Goal: Information Seeking & Learning: Learn about a topic

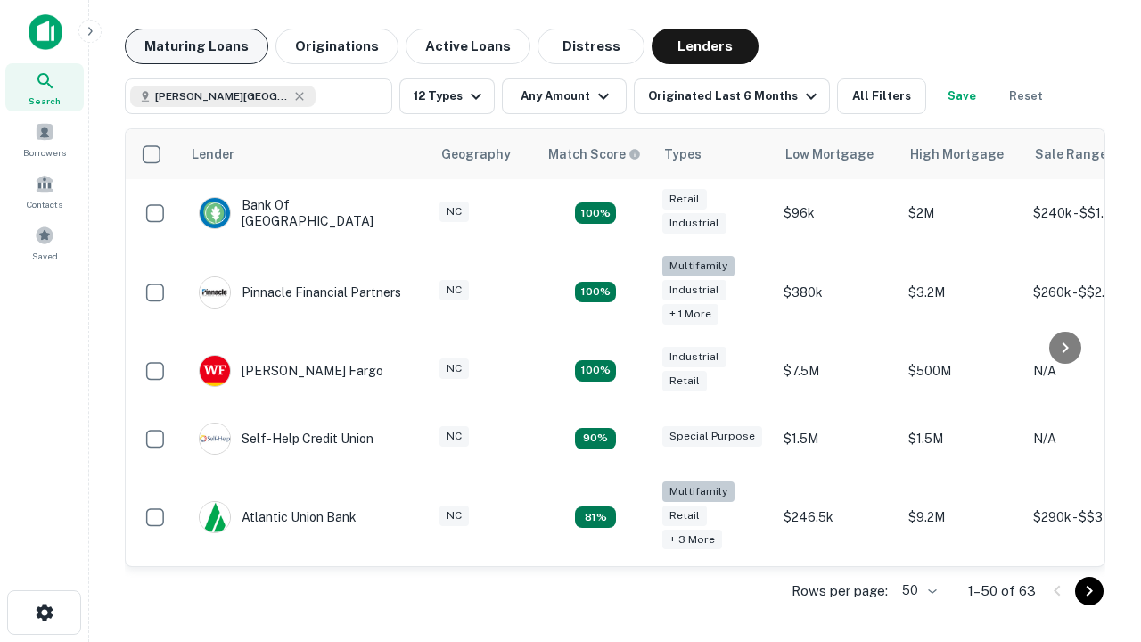
click at [196, 46] on button "Maturing Loans" at bounding box center [196, 47] width 143 height 36
